Goal: Register for event/course

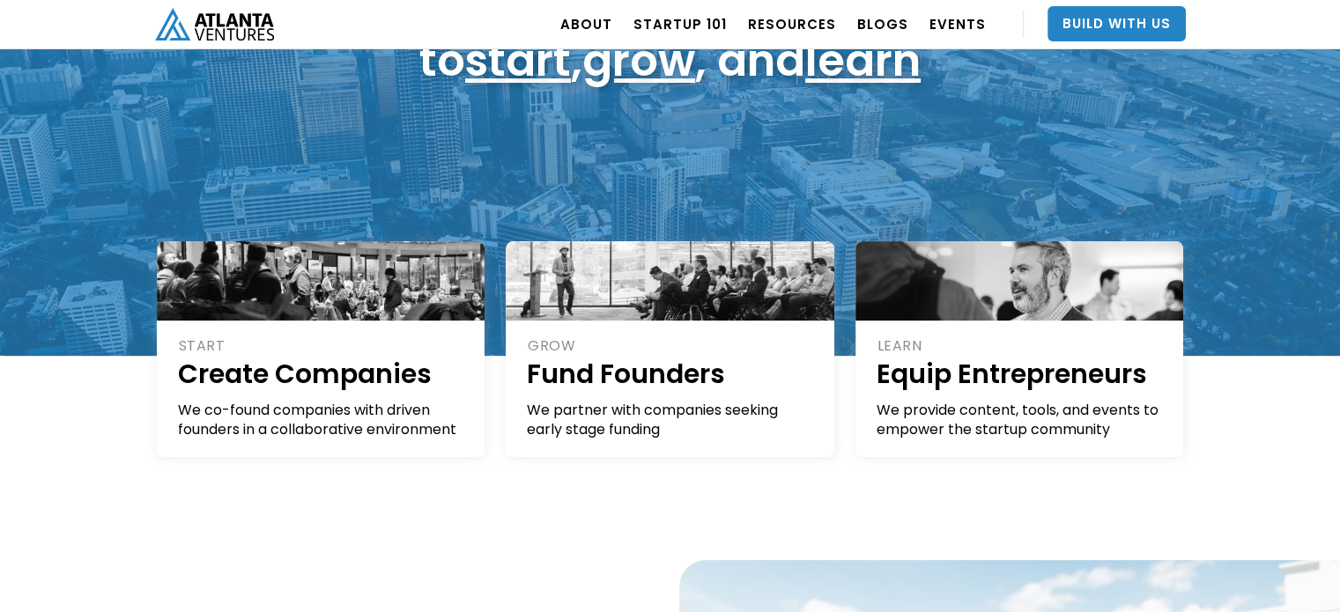
scroll to position [264, 0]
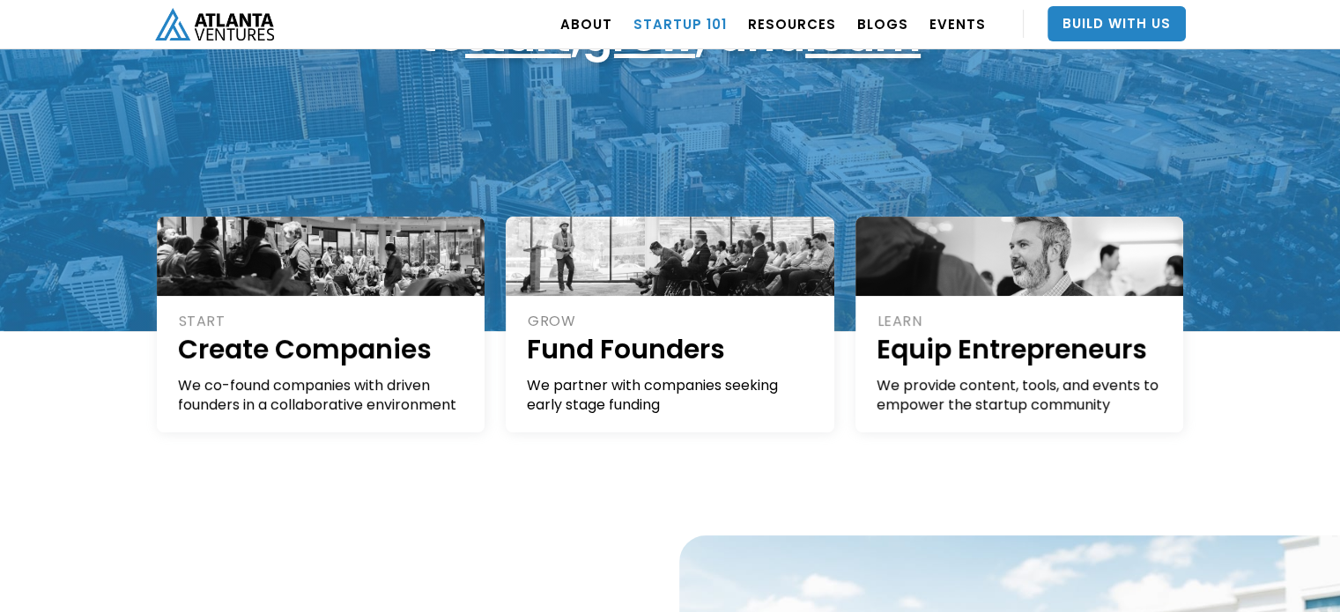
click at [656, 21] on link "Startup 101" at bounding box center [679, 23] width 93 height 49
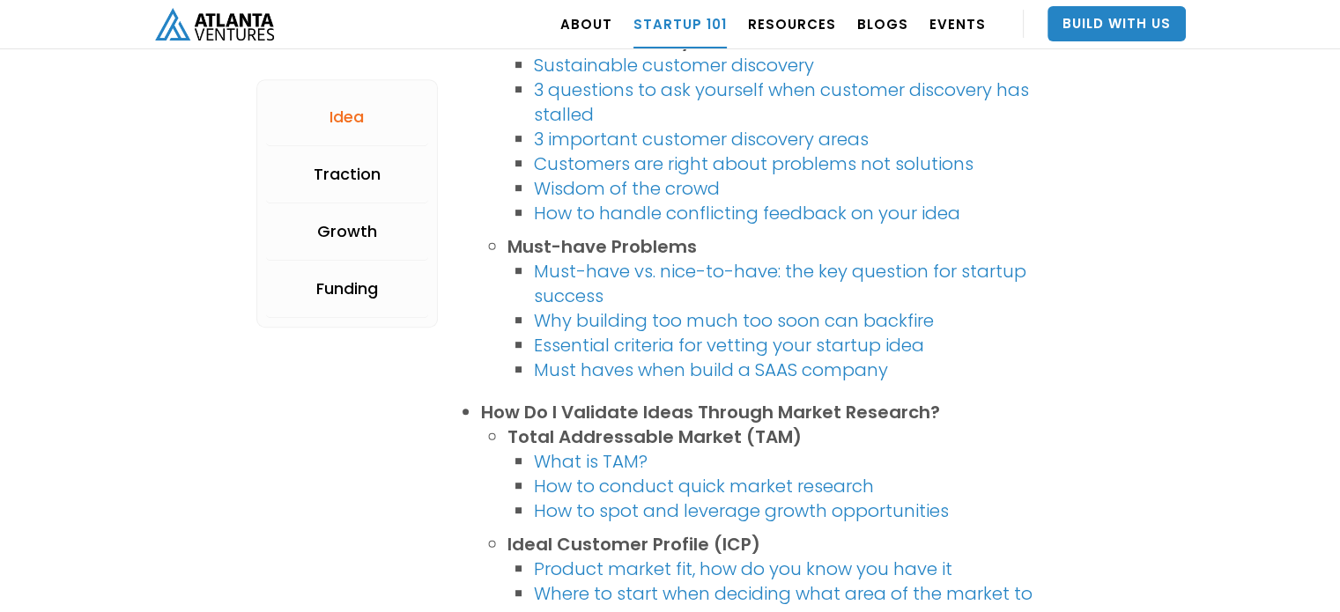
scroll to position [793, 0]
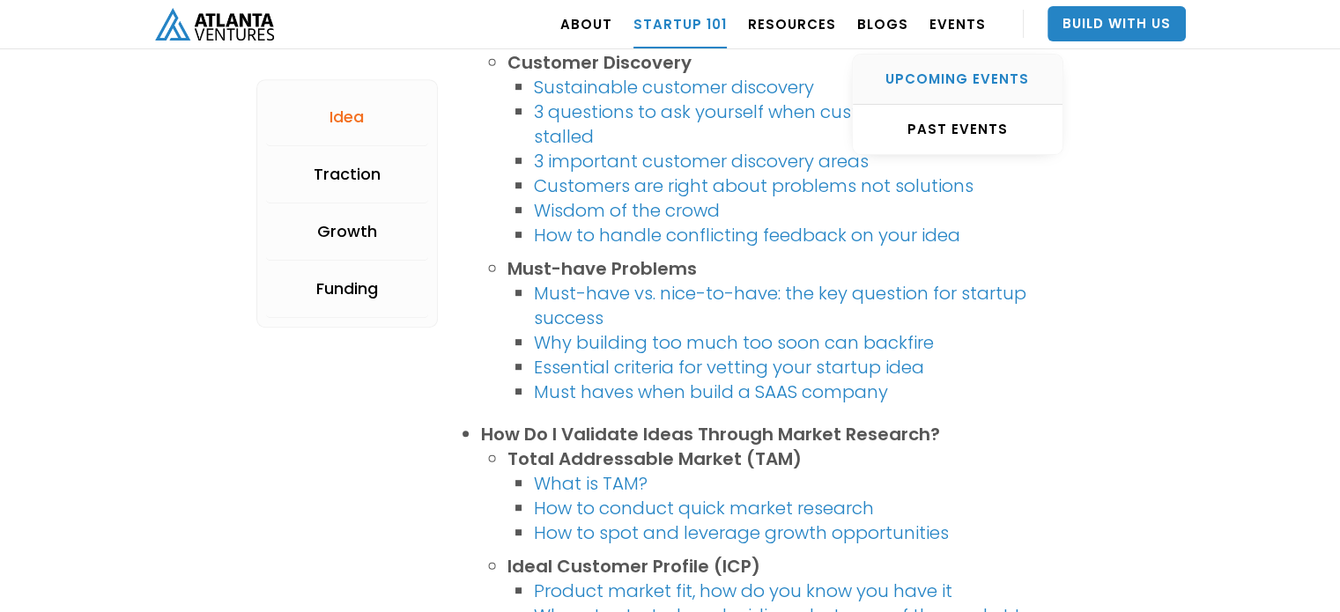
click at [965, 87] on div "UPCOMING EVENTS" at bounding box center [958, 79] width 210 height 18
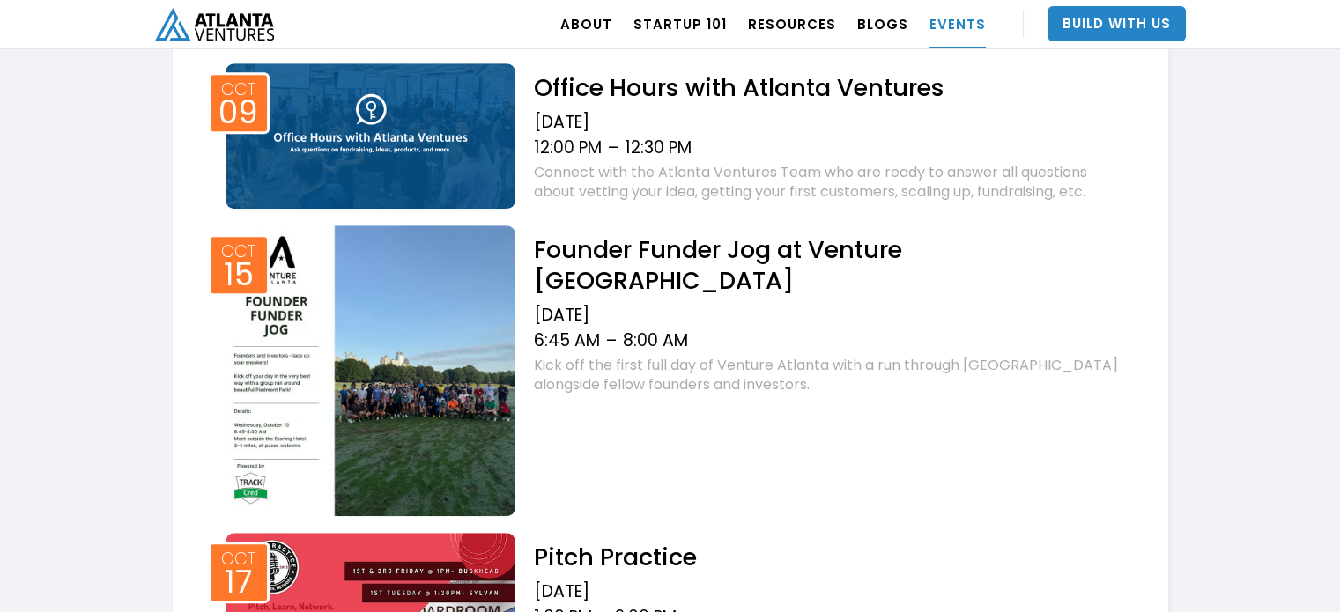
scroll to position [494, 0]
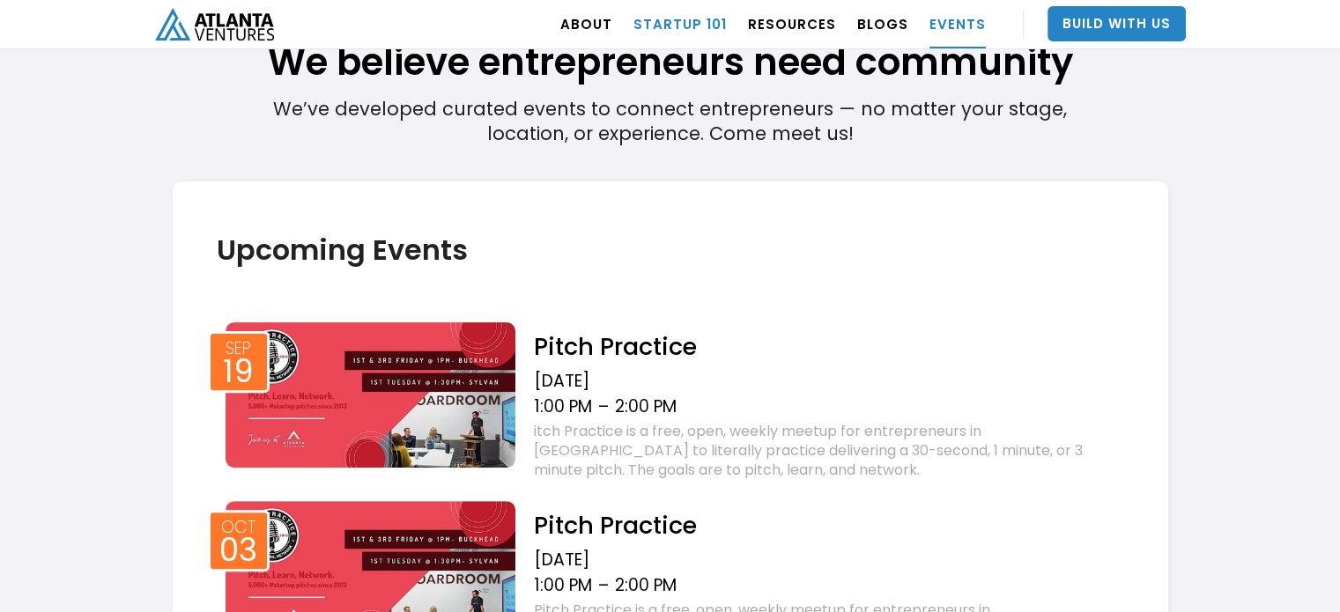
click at [677, 38] on link "Startup 101" at bounding box center [679, 23] width 93 height 49
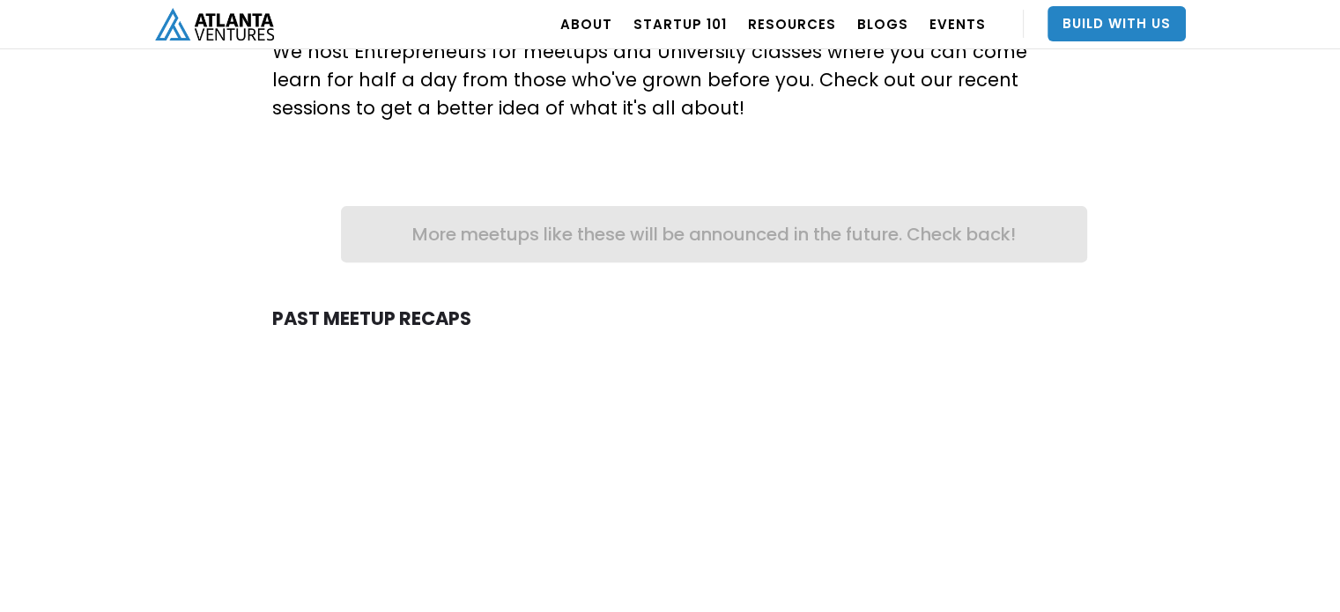
scroll to position [176, 0]
